Goal: Contribute content

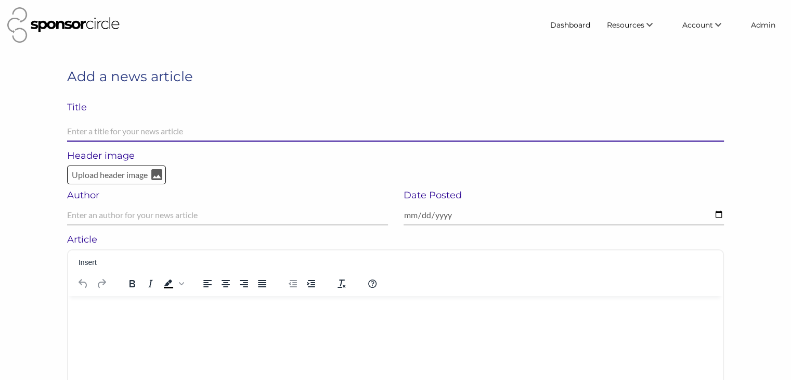
click at [209, 132] on input "text" at bounding box center [395, 131] width 657 height 20
paste input "[DATE] takes off with WestJet and the CFL"
type input "[DATE] takes off with WestJet and the CFL"
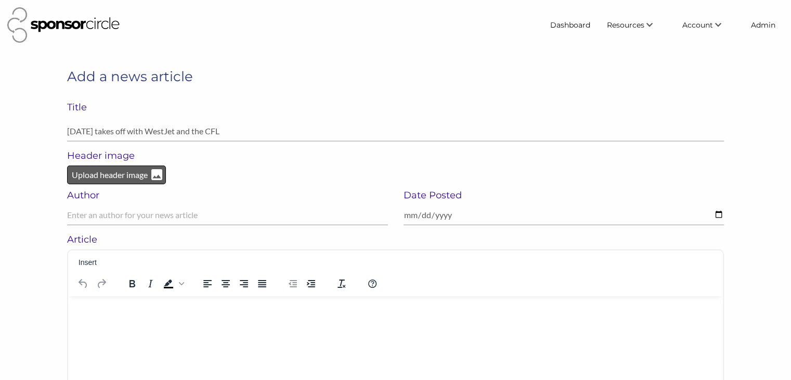
click at [94, 168] on p "Upload header image" at bounding box center [110, 175] width 78 height 14
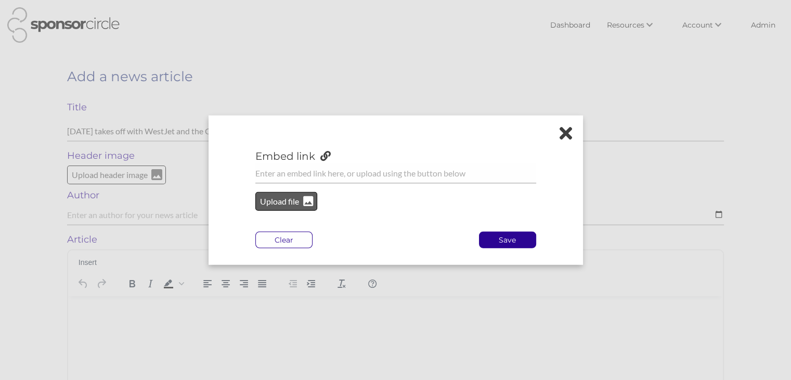
click at [289, 200] on p "Upload file" at bounding box center [280, 201] width 42 height 14
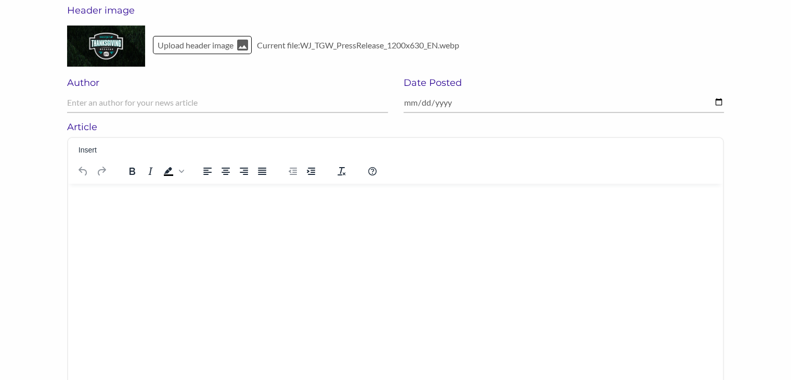
scroll to position [150, 0]
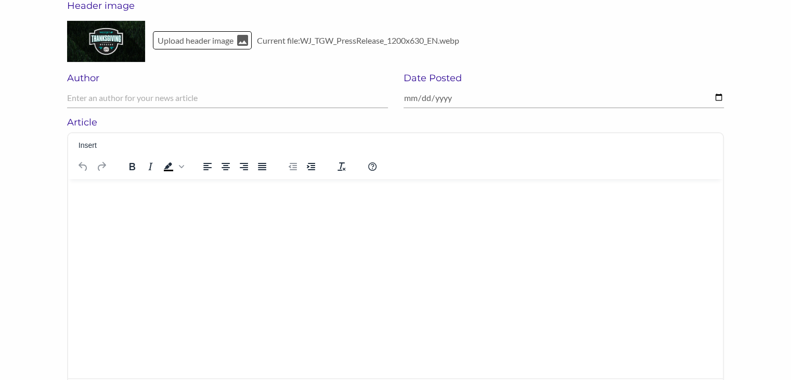
click at [194, 205] on html at bounding box center [395, 191] width 655 height 27
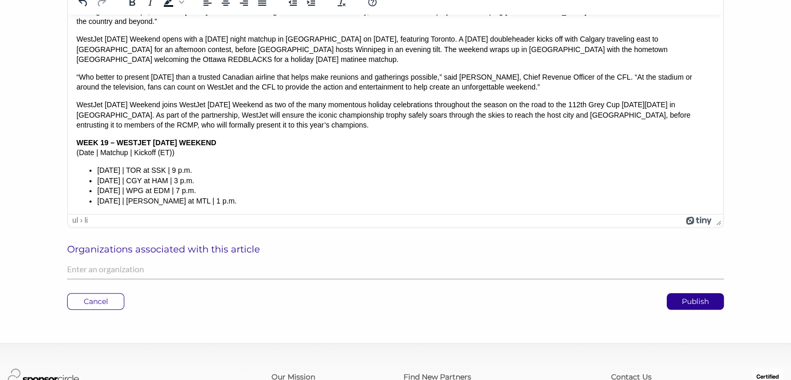
scroll to position [318, 0]
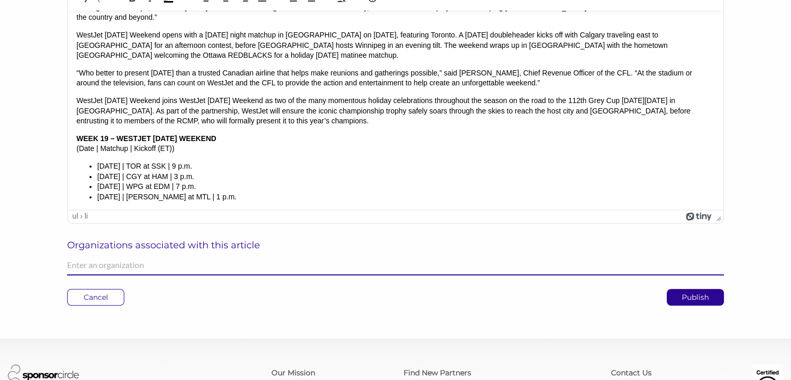
click at [292, 265] on input "text" at bounding box center [395, 265] width 657 height 20
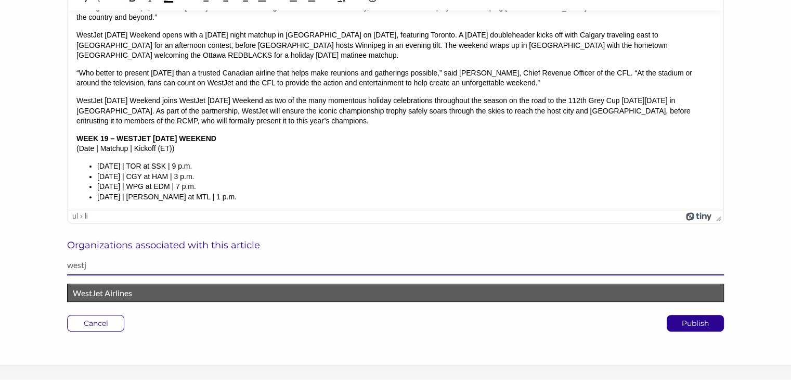
type input "westj"
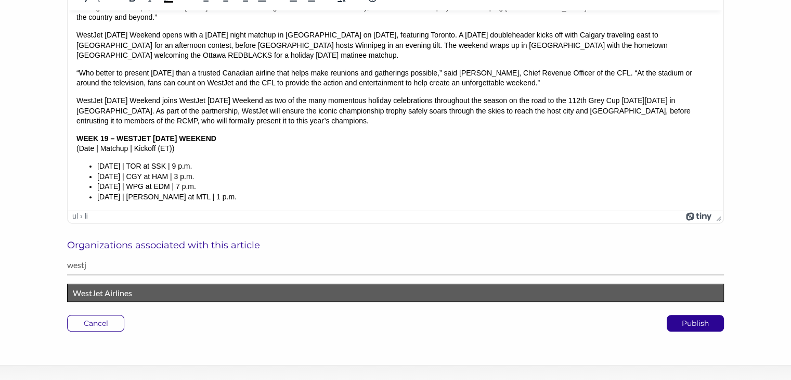
click at [248, 286] on p "WestJet Airlines" at bounding box center [395, 293] width 645 height 14
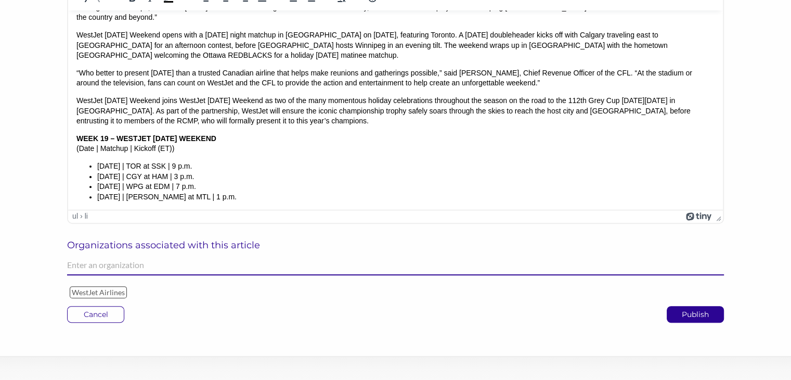
click at [249, 263] on input "text" at bounding box center [395, 265] width 657 height 20
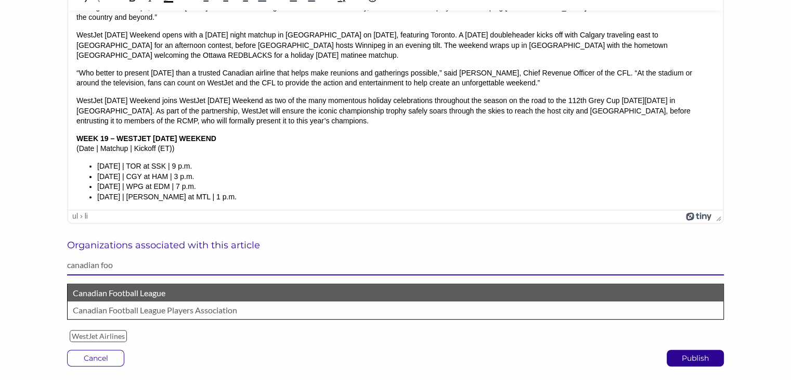
type input "canadian foo"
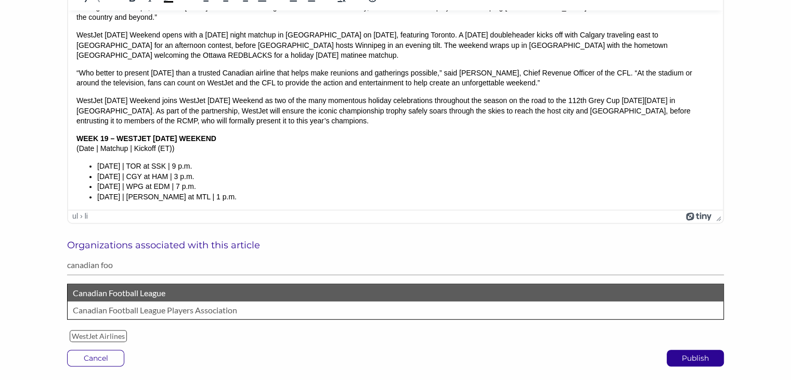
click at [192, 294] on p "Canadian Football League" at bounding box center [395, 293] width 645 height 14
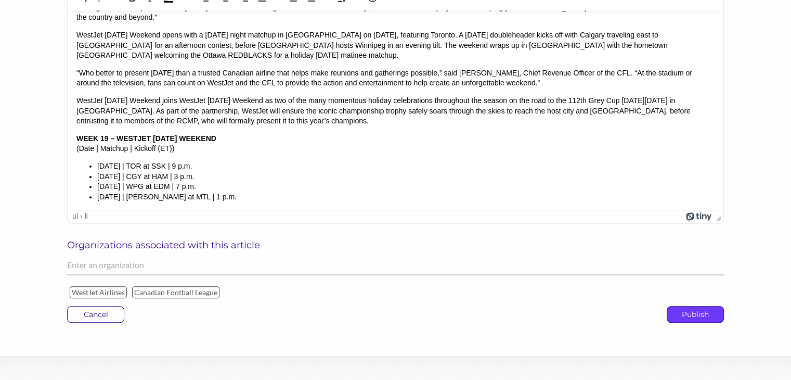
click at [699, 314] on p "Publish" at bounding box center [695, 314] width 56 height 16
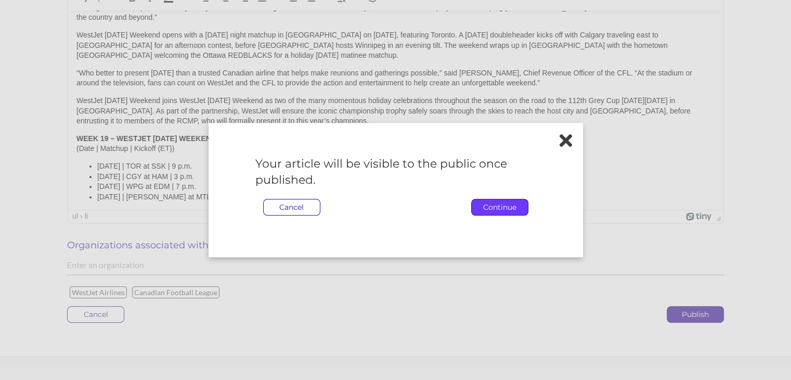
click at [495, 209] on p "Continue" at bounding box center [500, 207] width 56 height 16
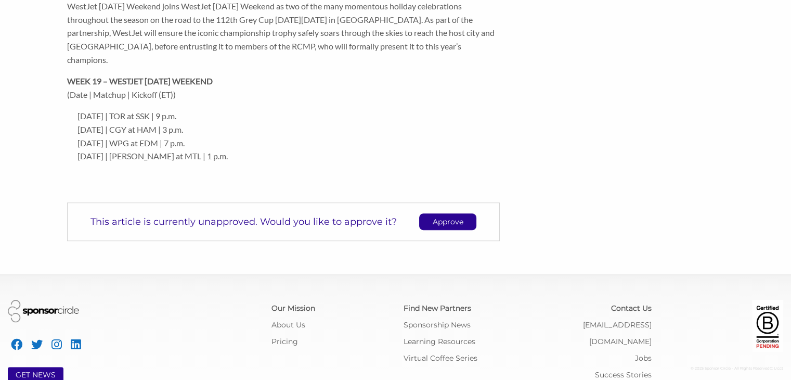
scroll to position [588, 0]
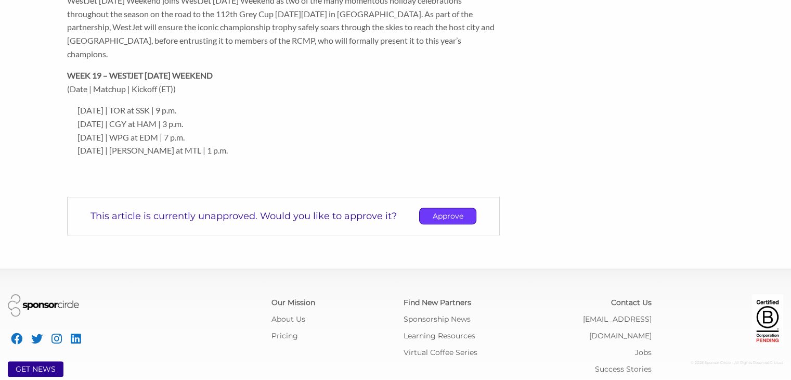
click at [446, 224] on p "Approve" at bounding box center [448, 216] width 56 height 16
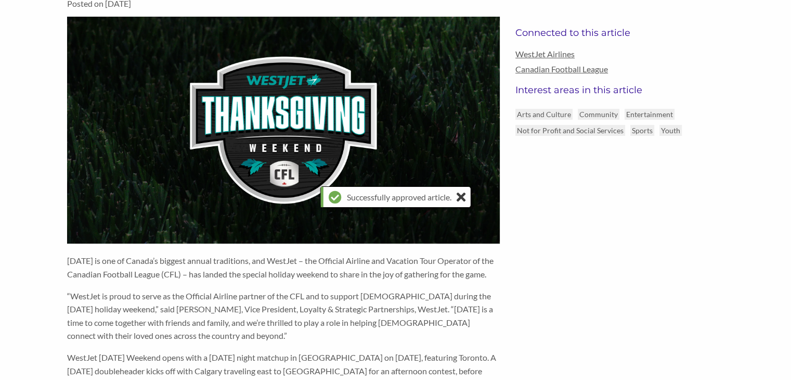
scroll to position [0, 0]
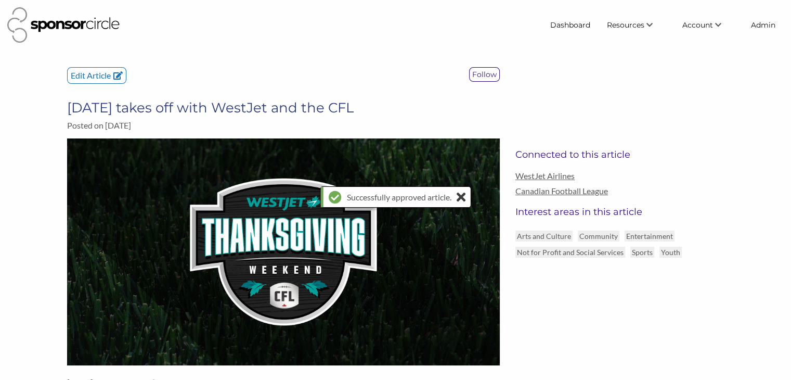
drag, startPoint x: 401, startPoint y: 105, endPoint x: 70, endPoint y: 101, distance: 331.2
click at [70, 101] on h3 "[DATE] takes off with WestJet and the CFL" at bounding box center [283, 107] width 433 height 17
copy h3 "[DATE] takes off with WestJet and the CFL"
